Goal: Find specific page/section: Locate item on page

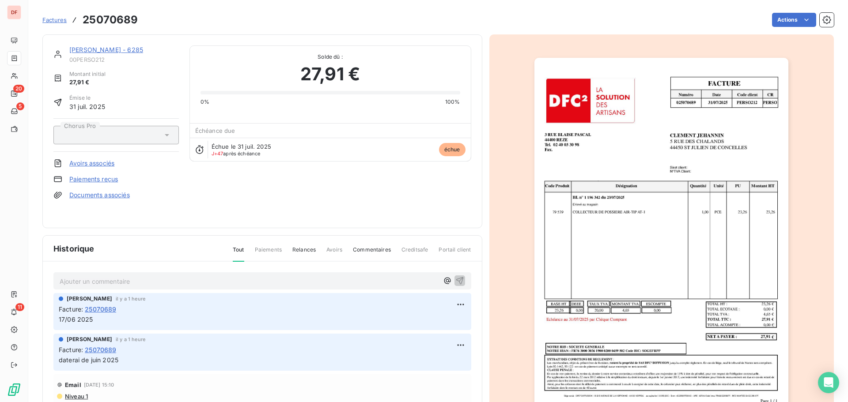
click at [354, 71] on span "27,91 €" at bounding box center [330, 74] width 60 height 27
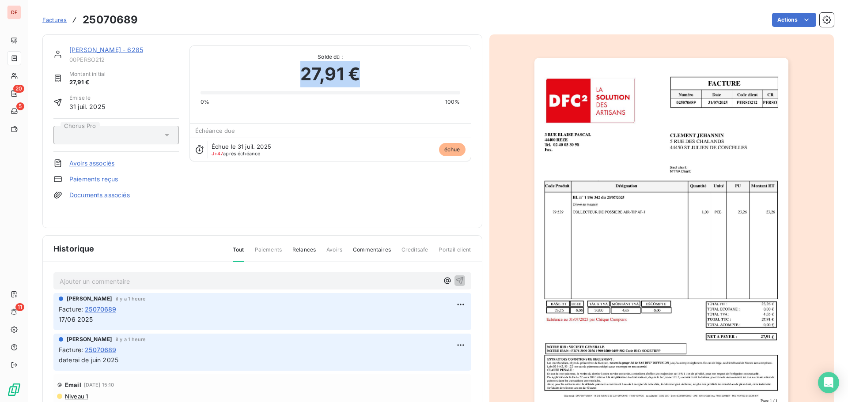
click at [354, 71] on span "27,91 €" at bounding box center [330, 74] width 60 height 27
click at [314, 74] on span "27,91 €" at bounding box center [330, 74] width 60 height 27
click at [343, 78] on span "27,91 €" at bounding box center [330, 74] width 60 height 27
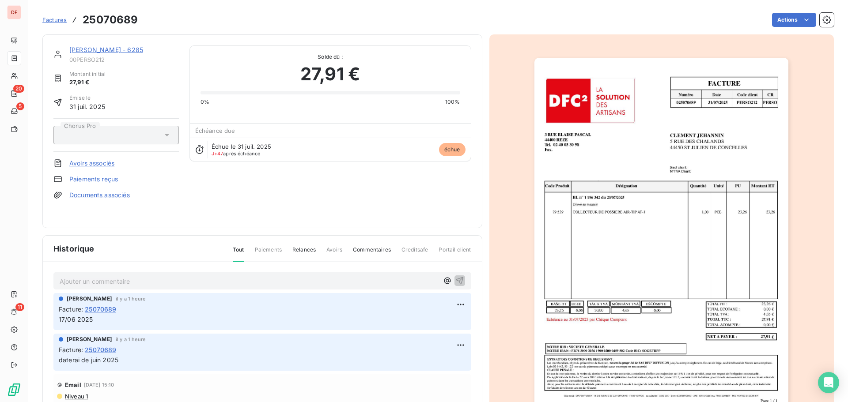
click at [348, 77] on span "27,91 €" at bounding box center [330, 74] width 60 height 27
